Goal: Task Accomplishment & Management: Manage account settings

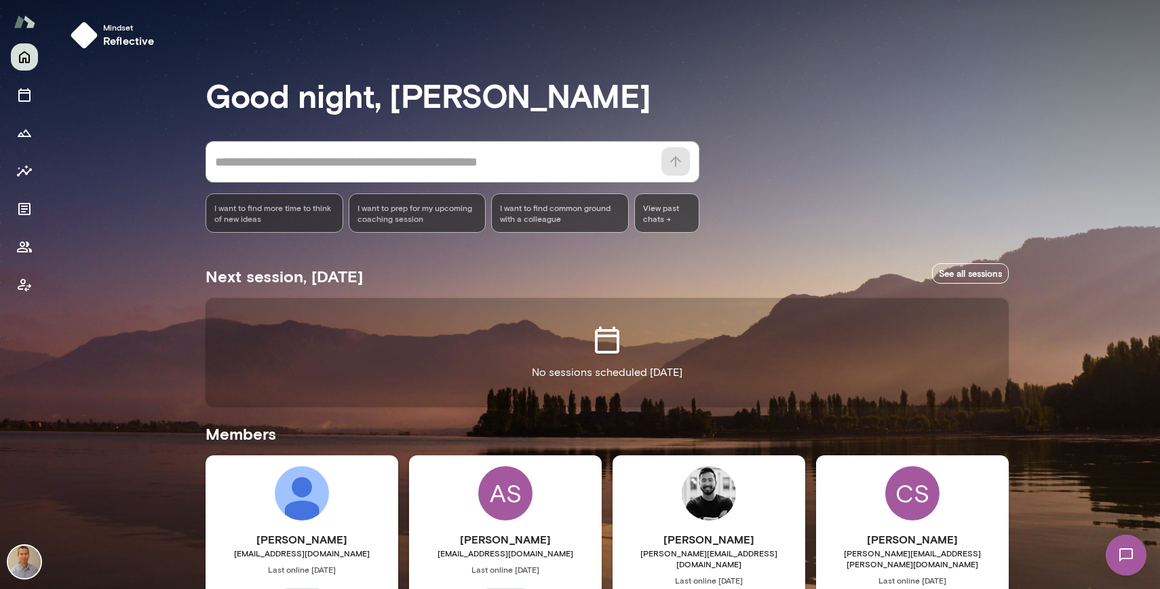
click at [27, 562] on img at bounding box center [24, 561] width 33 height 33
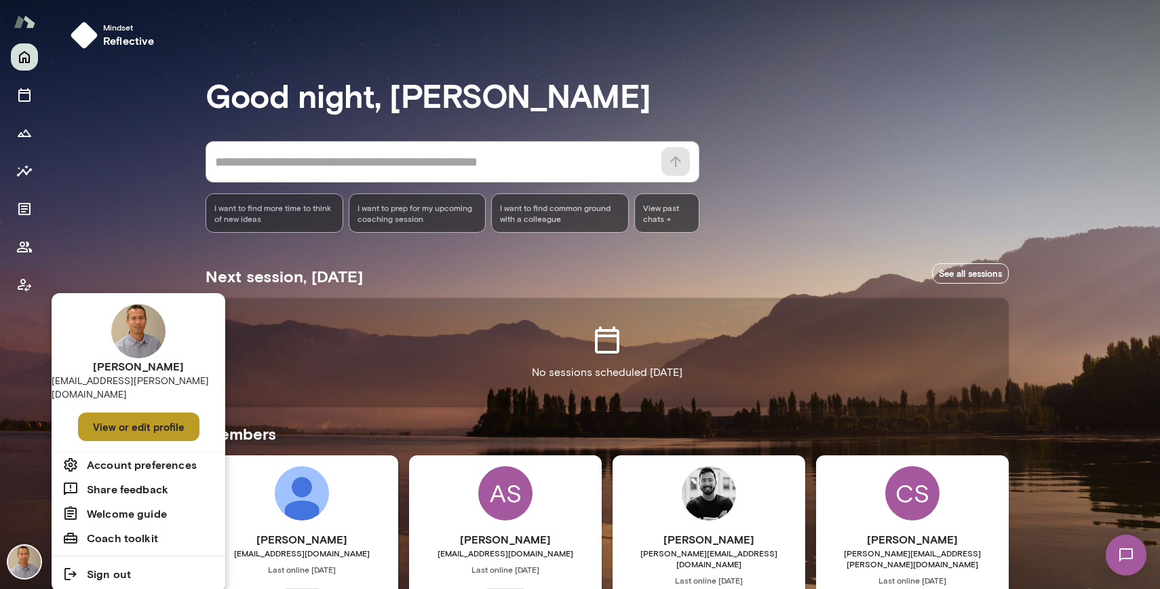
click at [120, 412] on button "View or edit profile" at bounding box center [138, 426] width 121 height 28
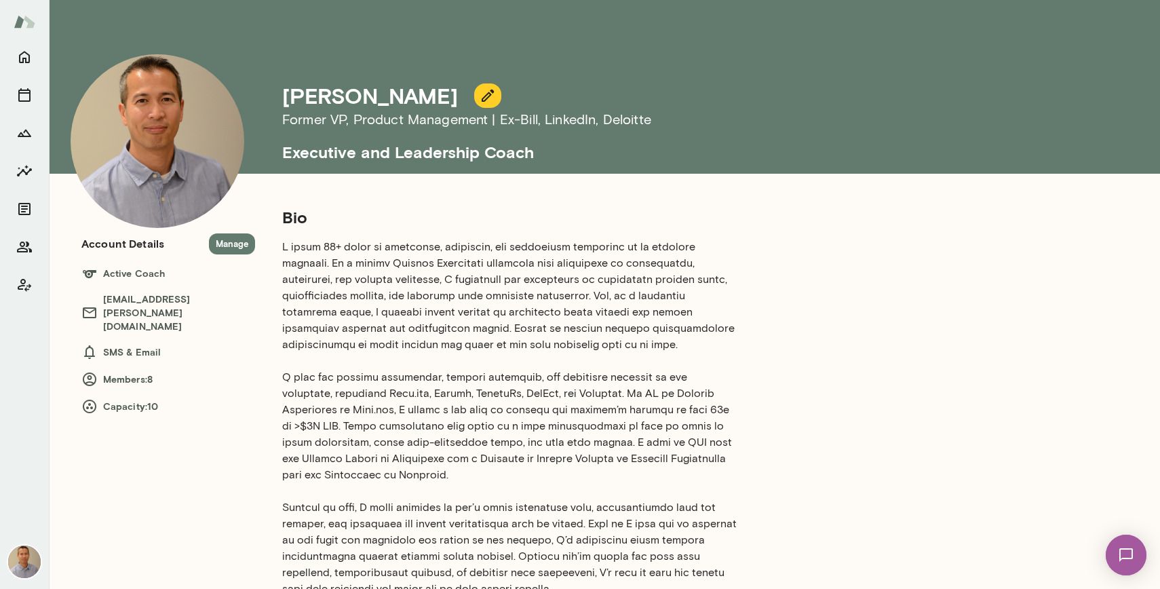
click at [397, 244] on p at bounding box center [510, 418] width 456 height 358
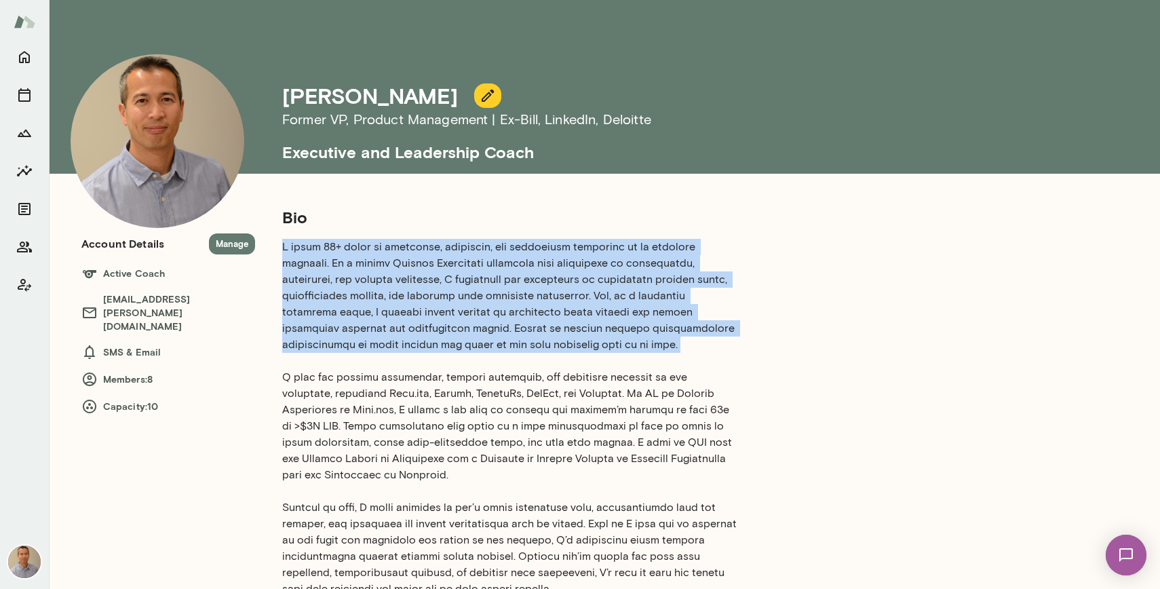
click at [397, 244] on p at bounding box center [510, 418] width 456 height 358
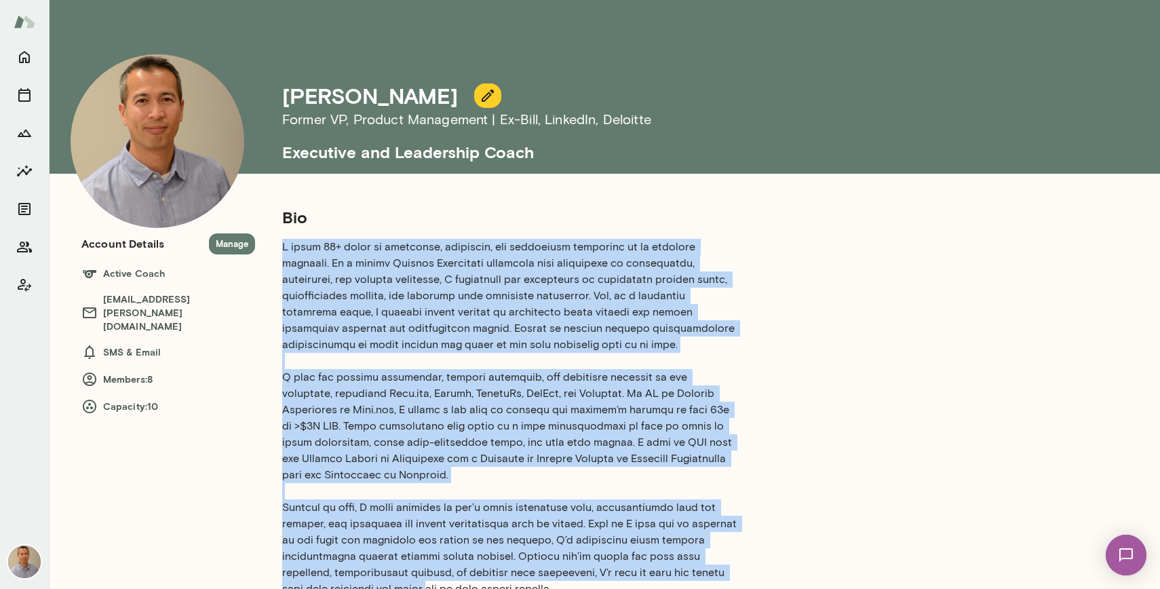
scroll to position [321, 0]
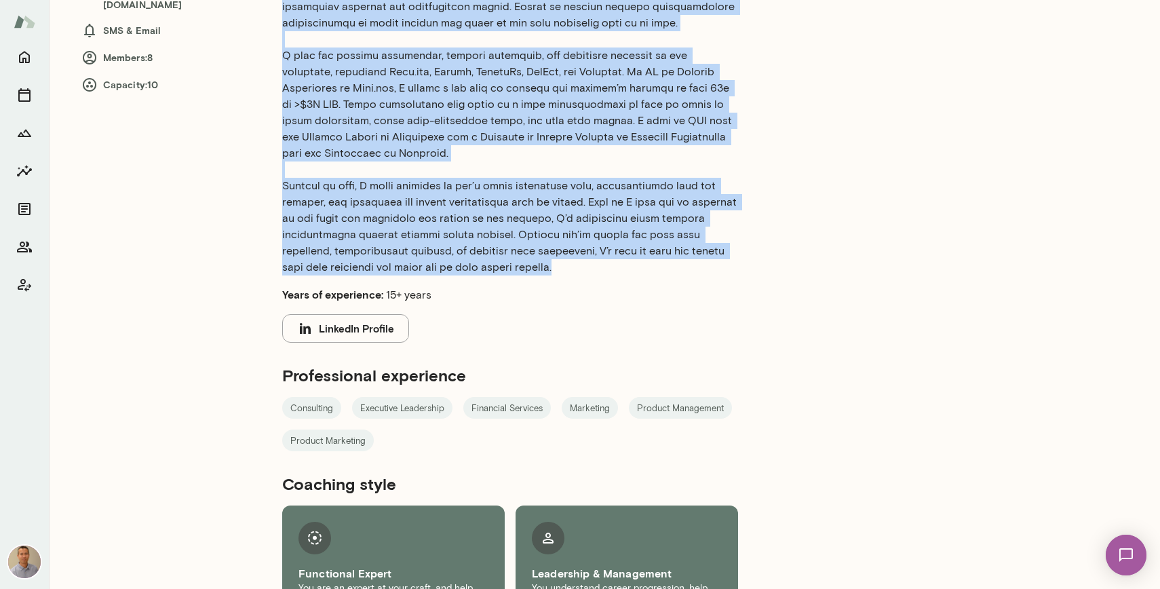
copy p "L ipsum 46+ dolor si ametconse, adipiscin, eli seddoeiusm temporinc ut la etdol…"
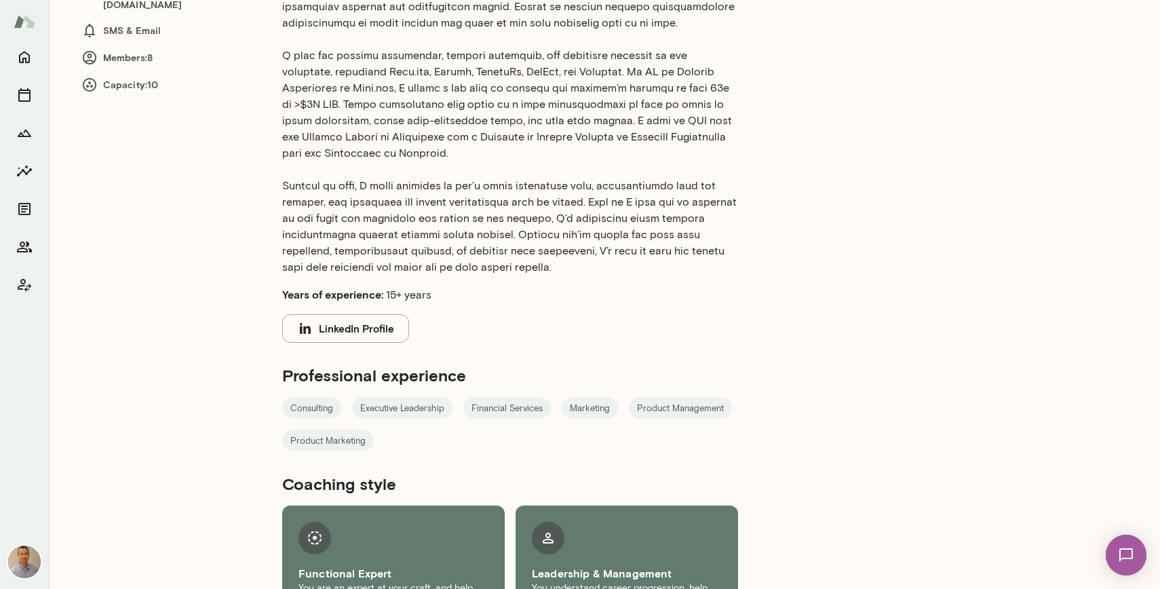
click at [197, 273] on div "Bio Years of experience: 15+ years LinkedIn Profile Professional experience Con…" at bounding box center [570, 261] width 1042 height 775
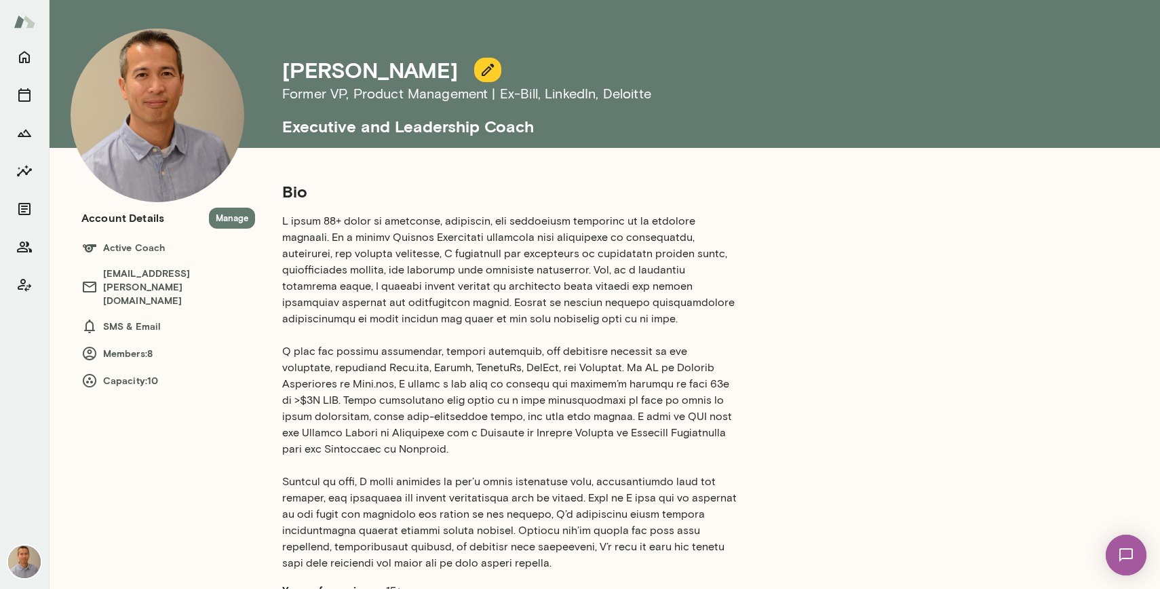
scroll to position [0, 0]
